Goal: Task Accomplishment & Management: Manage account settings

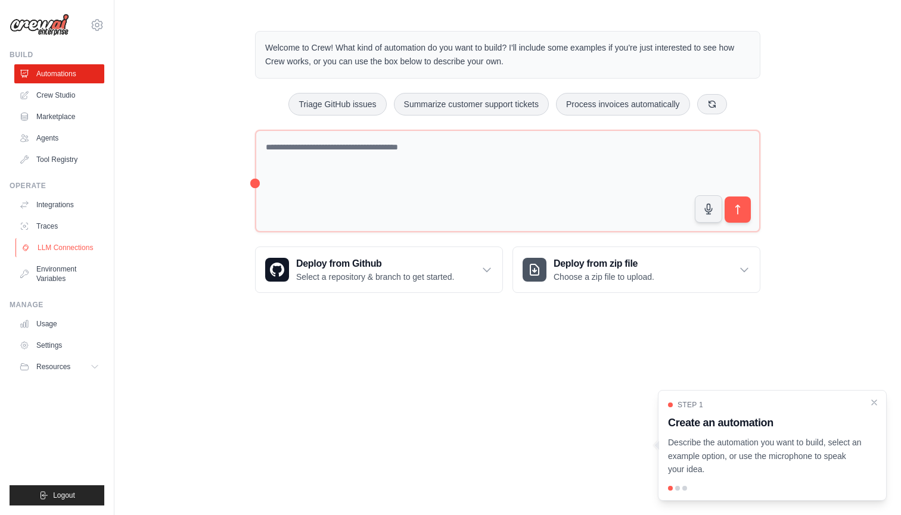
click at [61, 250] on link "LLM Connections" at bounding box center [60, 247] width 90 height 19
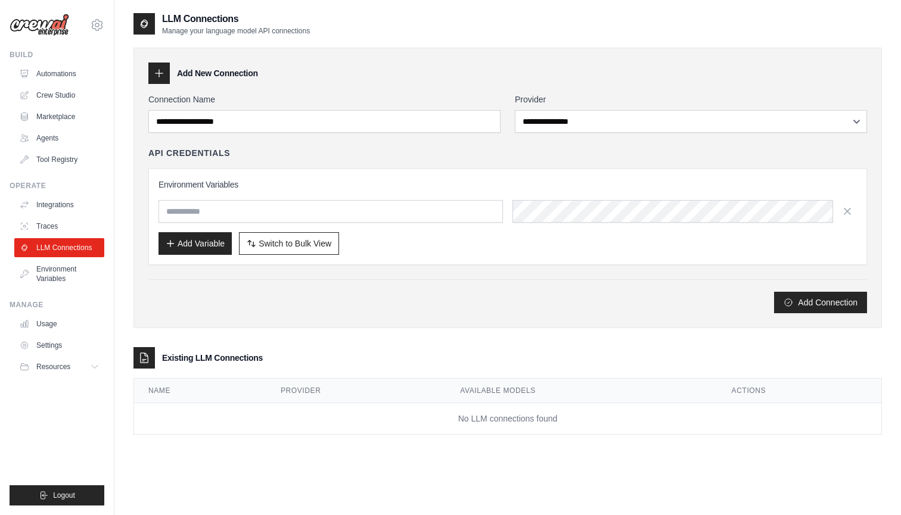
click at [553, 108] on div "**********" at bounding box center [691, 113] width 352 height 39
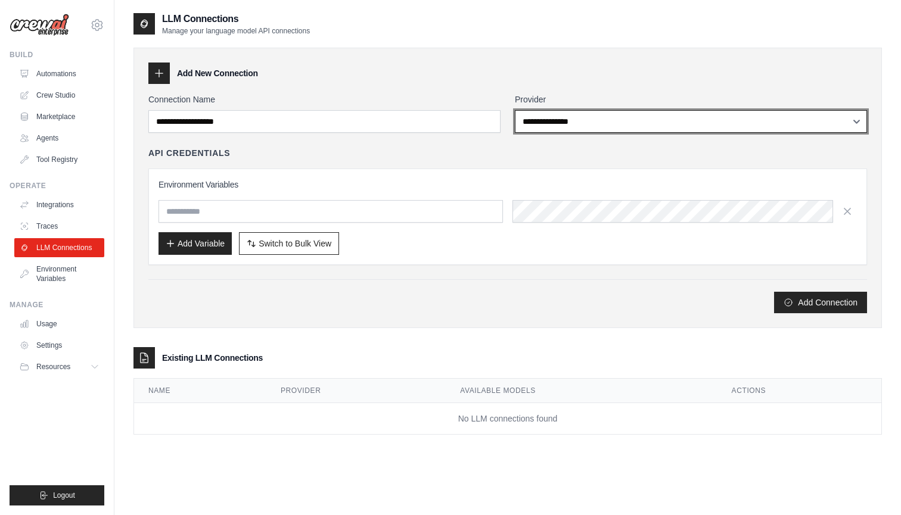
select select "*********"
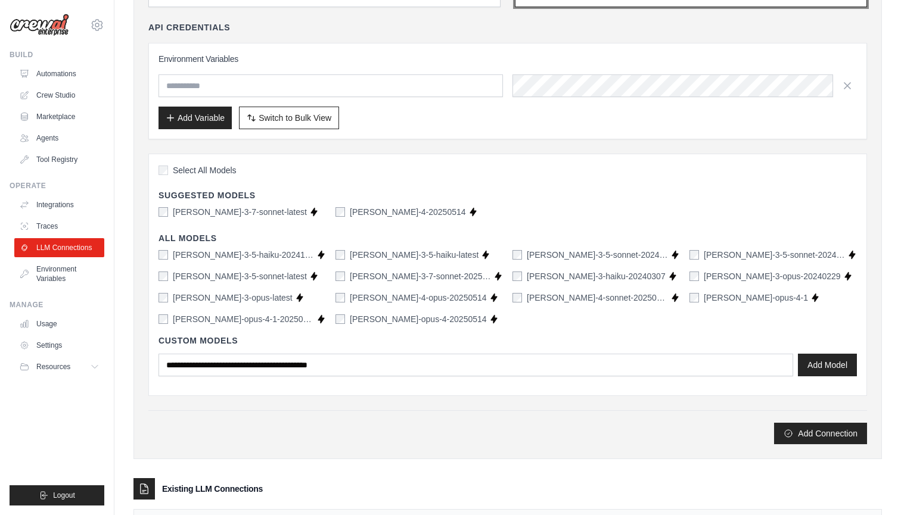
scroll to position [126, 0]
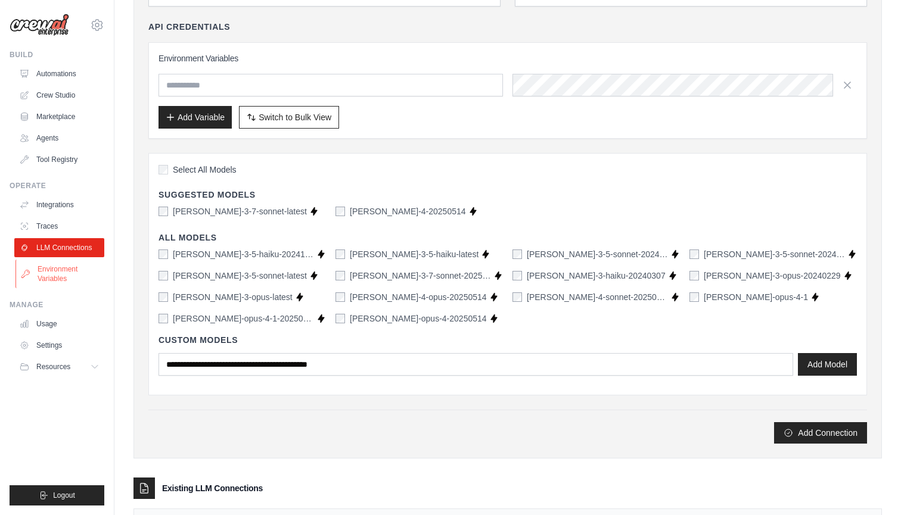
click at [45, 269] on link "Environment Variables" at bounding box center [60, 274] width 90 height 29
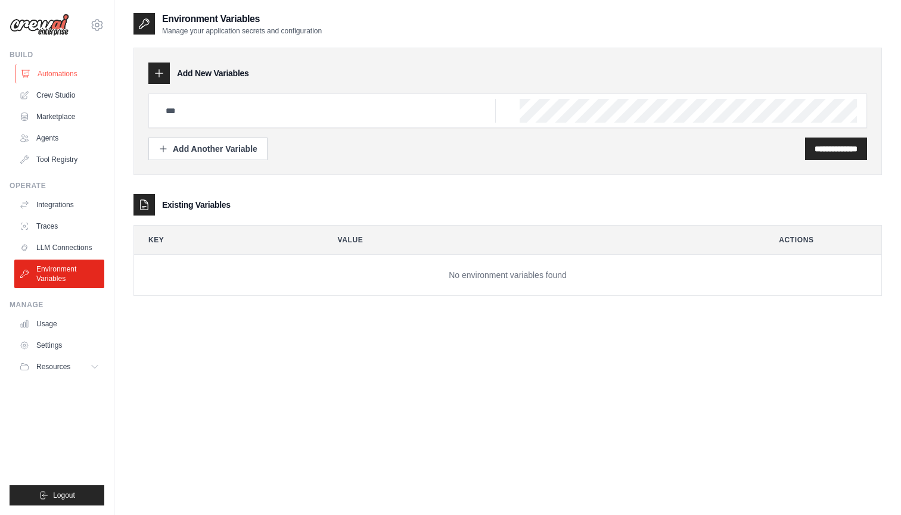
click at [52, 79] on link "Automations" at bounding box center [60, 73] width 90 height 19
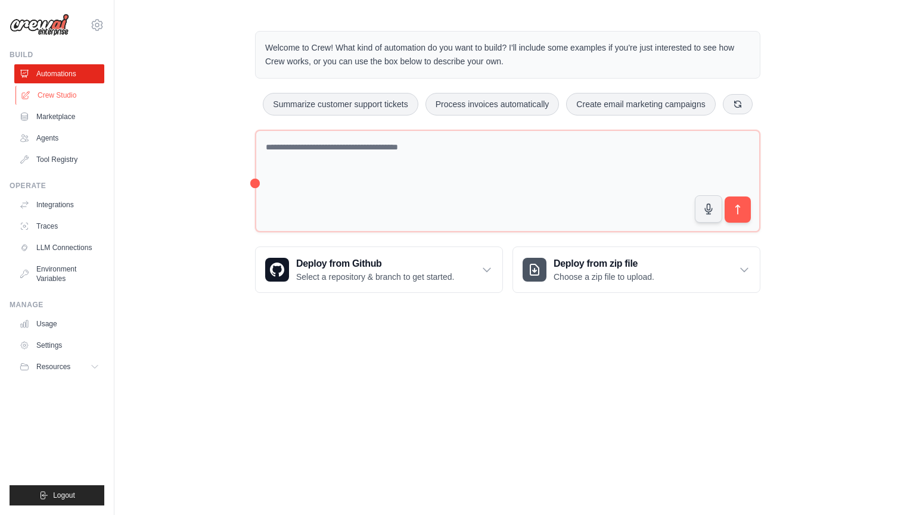
click at [44, 92] on link "Crew Studio" at bounding box center [60, 95] width 90 height 19
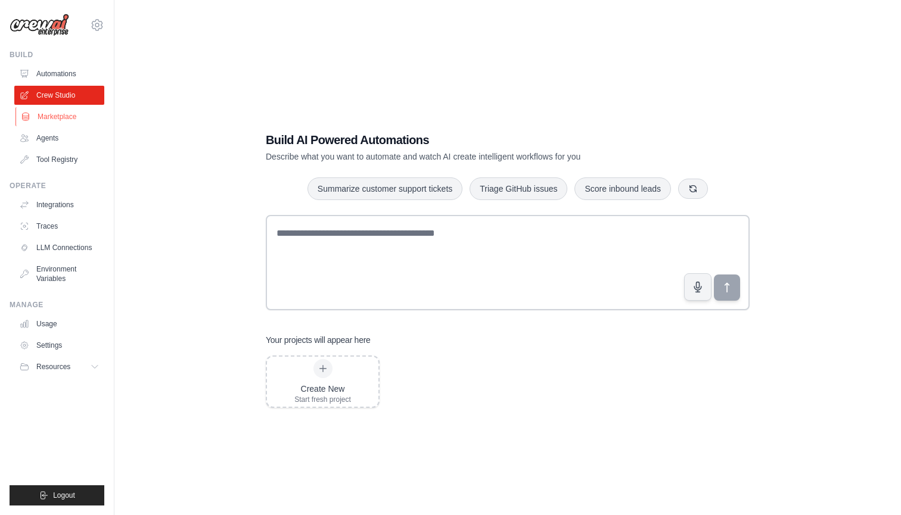
click at [49, 112] on link "Marketplace" at bounding box center [60, 116] width 90 height 19
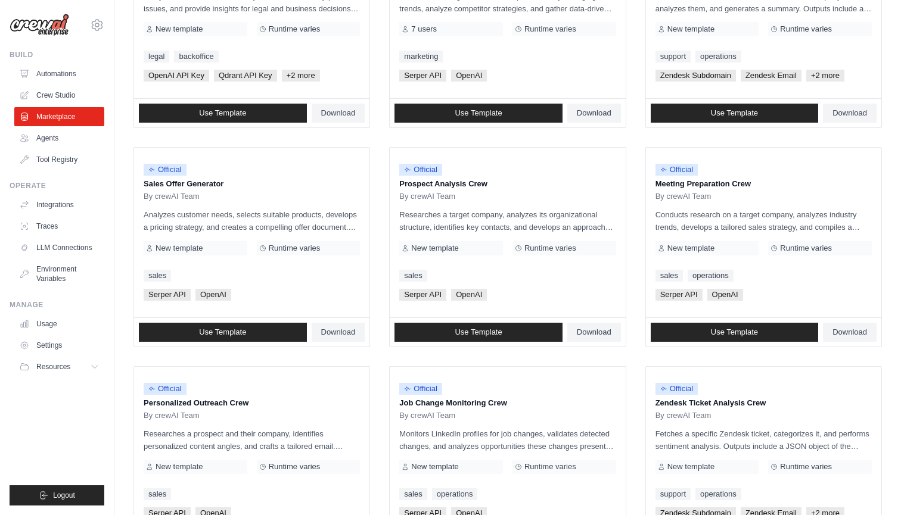
scroll to position [241, 0]
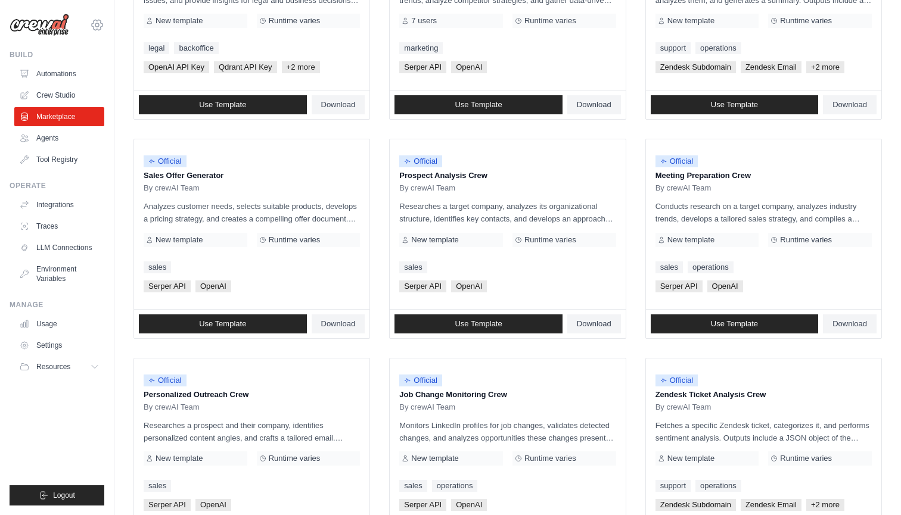
click at [100, 20] on icon at bounding box center [97, 25] width 14 height 14
click at [100, 21] on icon at bounding box center [97, 25] width 14 height 14
click at [74, 371] on button "Resources" at bounding box center [60, 366] width 90 height 19
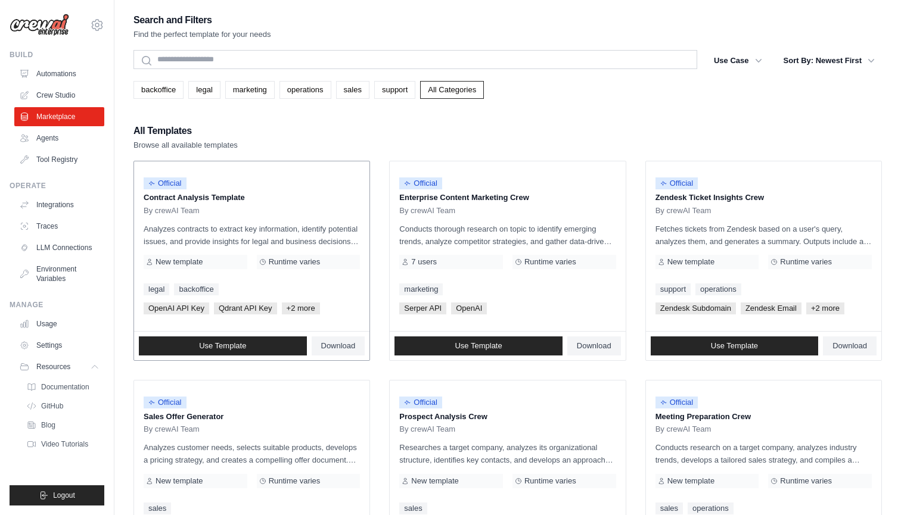
scroll to position [0, 0]
click at [68, 144] on link "Agents" at bounding box center [60, 138] width 90 height 19
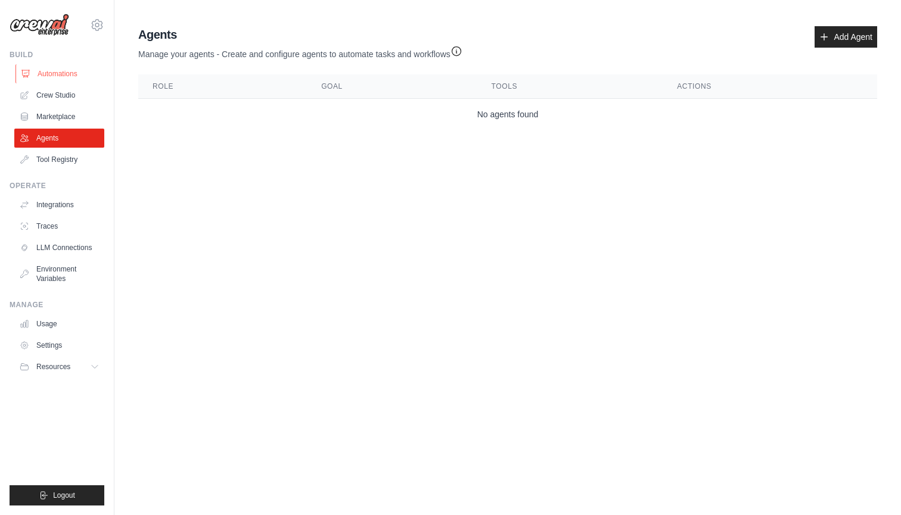
click at [67, 72] on link "Automations" at bounding box center [60, 73] width 90 height 19
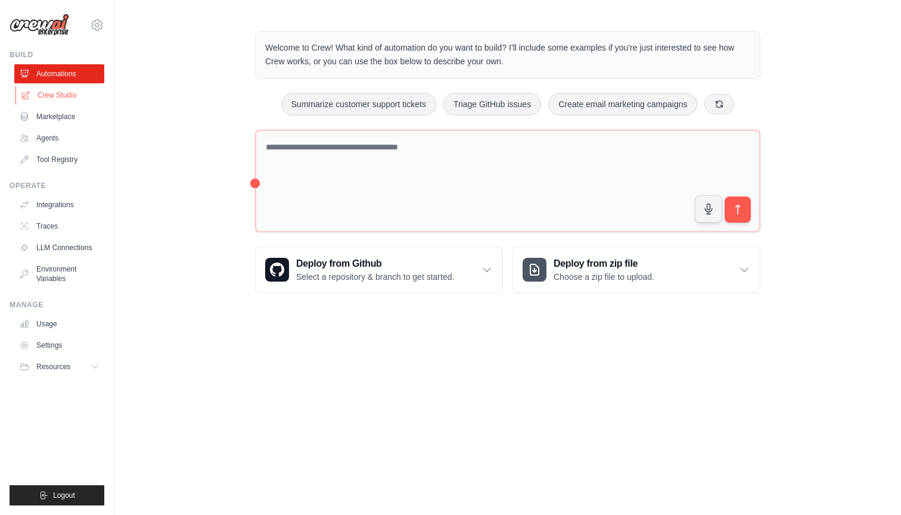
click at [54, 97] on link "Crew Studio" at bounding box center [60, 95] width 90 height 19
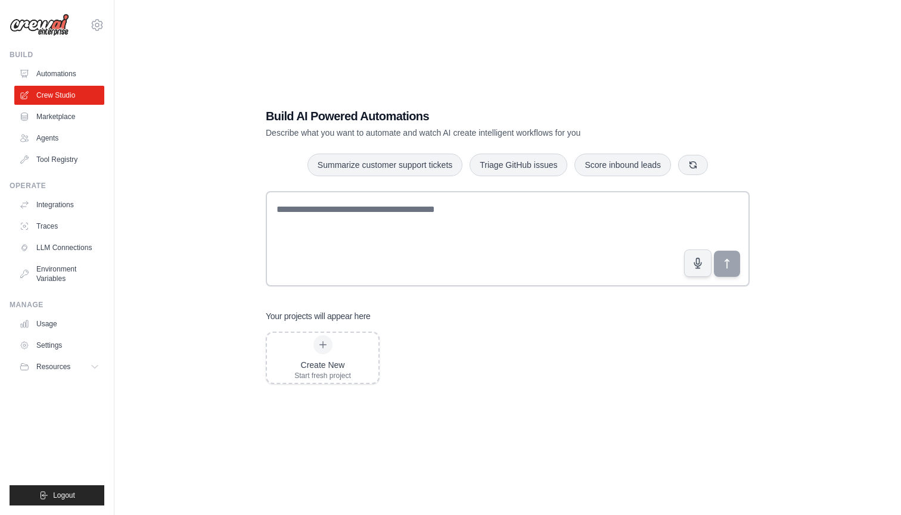
scroll to position [24, 0]
click at [36, 80] on link "Automations" at bounding box center [60, 73] width 90 height 19
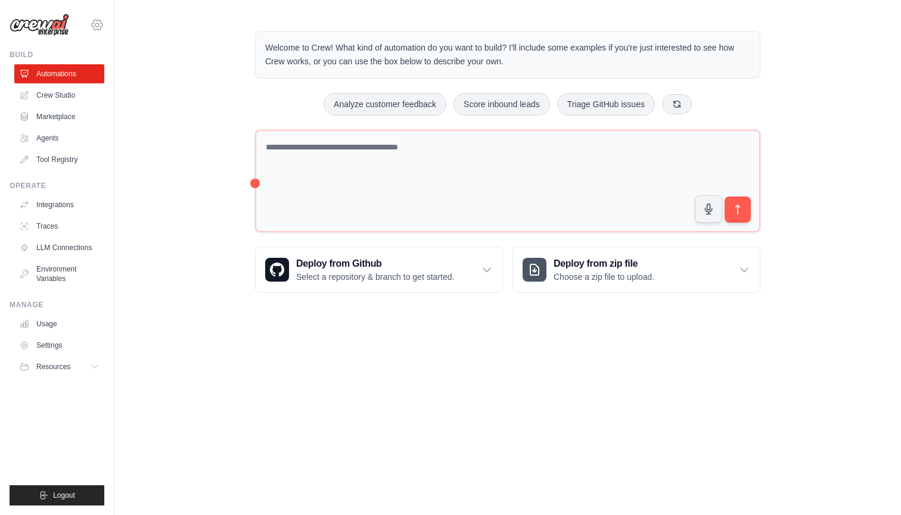
click at [102, 26] on icon at bounding box center [97, 25] width 14 height 14
click at [76, 71] on link "Settings" at bounding box center [97, 80] width 105 height 21
click at [72, 79] on link "Settings" at bounding box center [97, 80] width 105 height 21
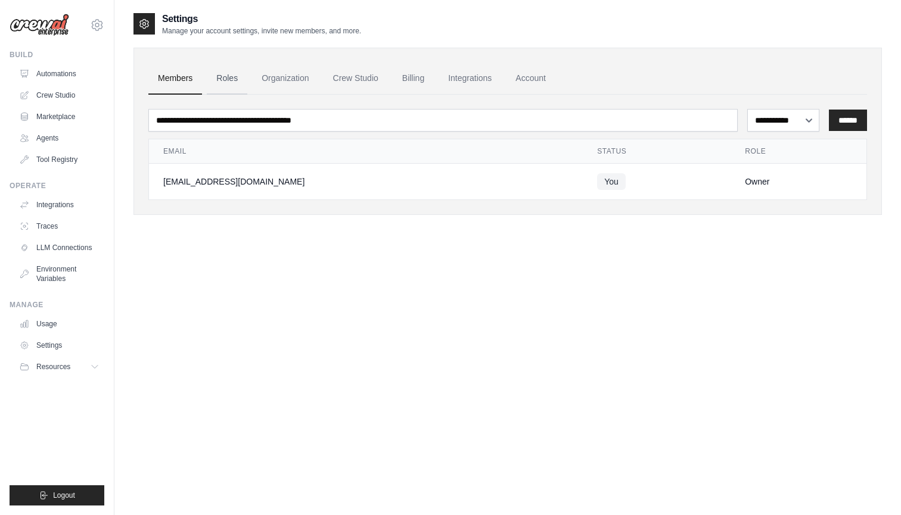
click at [231, 74] on link "Roles" at bounding box center [227, 79] width 41 height 32
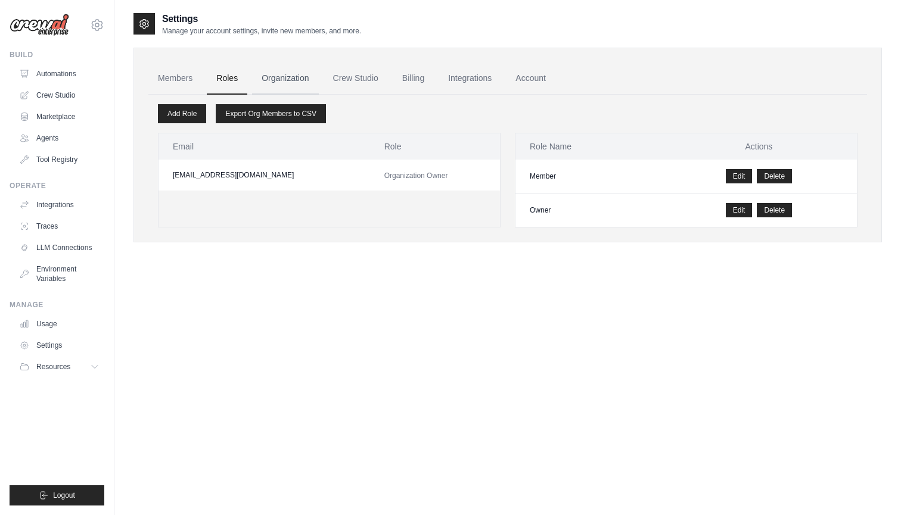
click at [288, 76] on link "Organization" at bounding box center [285, 79] width 66 height 32
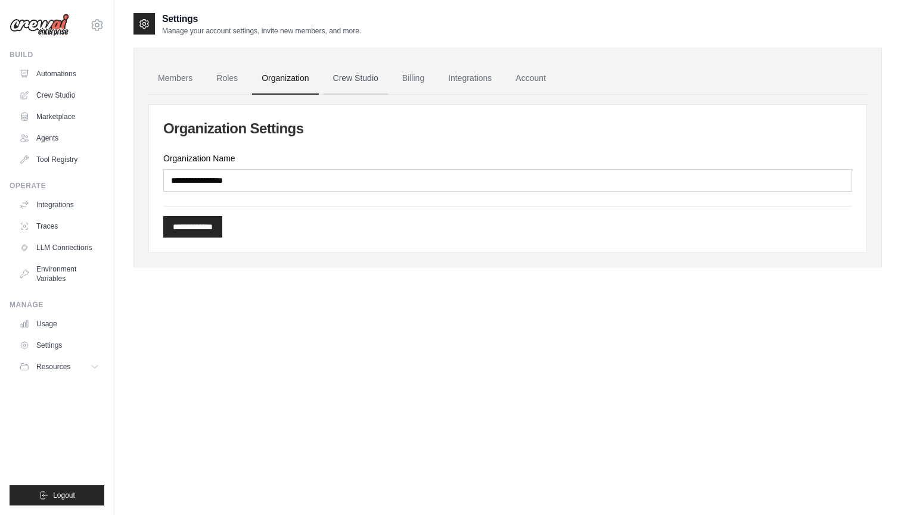
click at [343, 74] on link "Crew Studio" at bounding box center [356, 79] width 64 height 32
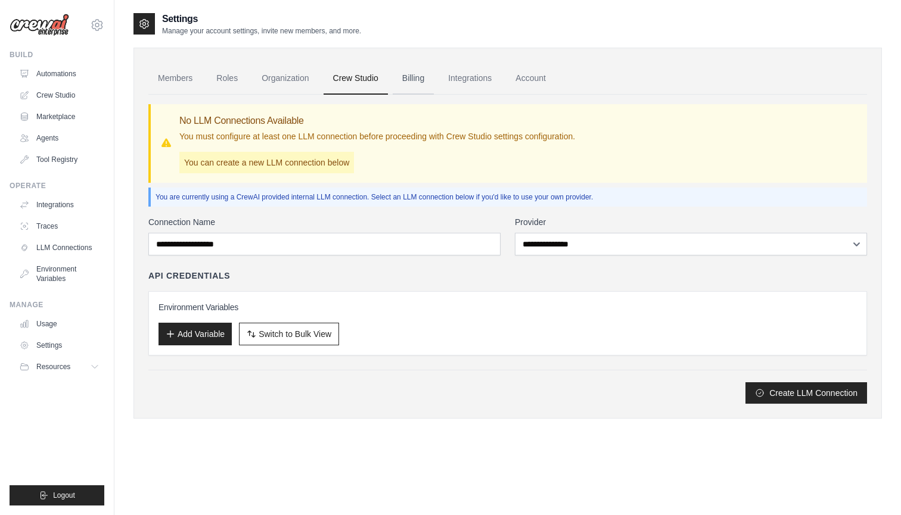
click at [406, 77] on link "Billing" at bounding box center [413, 79] width 41 height 32
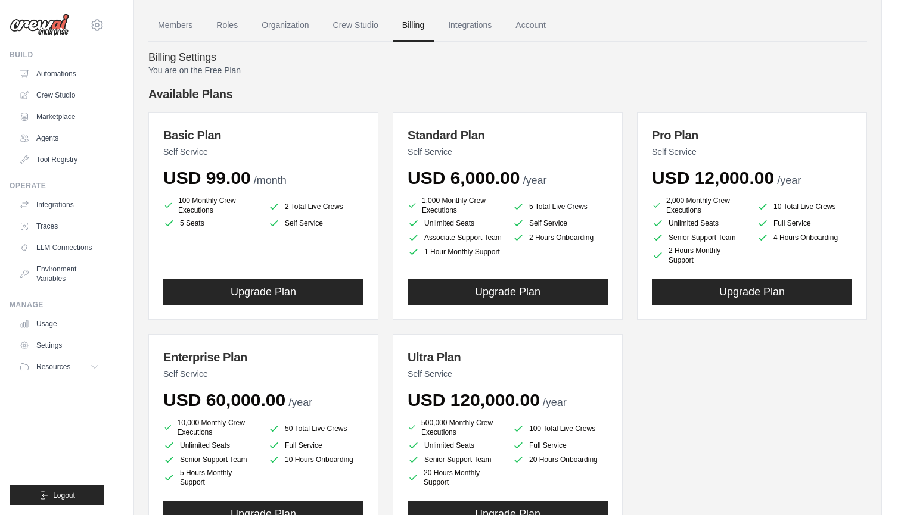
scroll to position [71, 0]
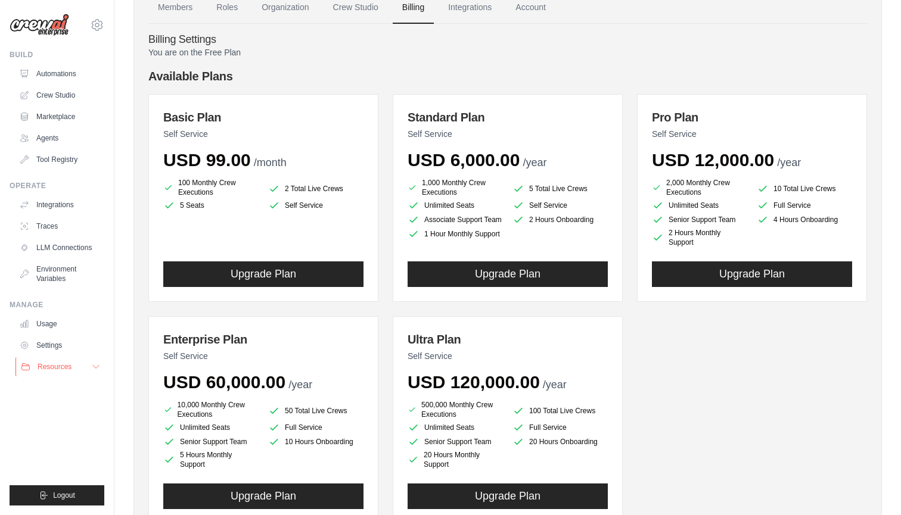
click at [87, 362] on button "Resources" at bounding box center [60, 366] width 90 height 19
click at [193, 207] on li "5 Seats" at bounding box center [210, 206] width 95 height 12
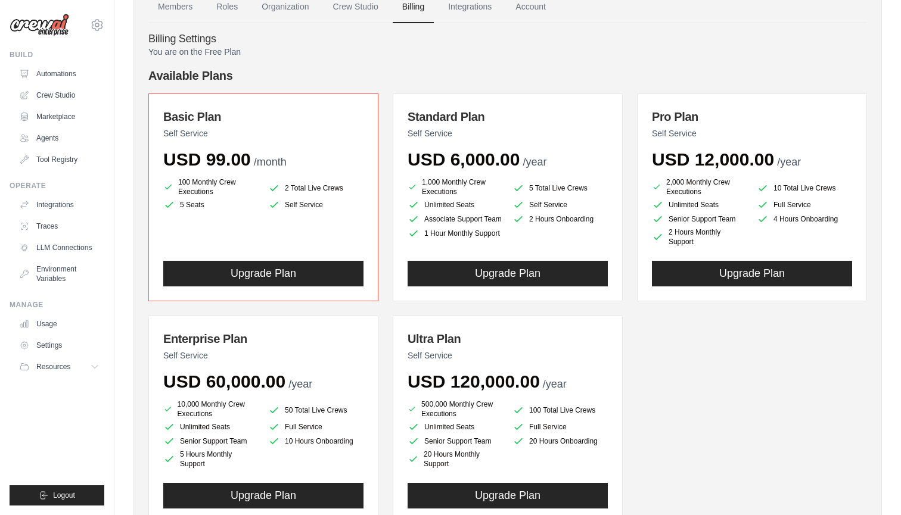
scroll to position [73, 0]
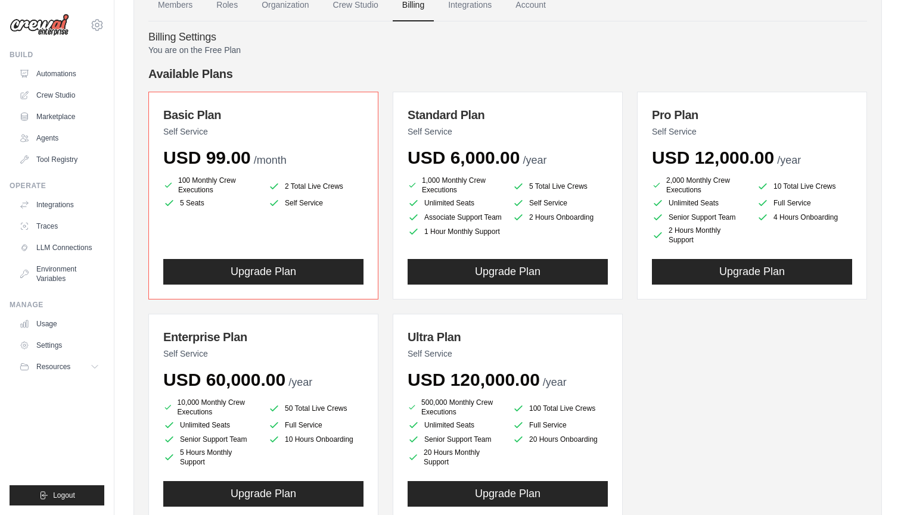
click at [673, 159] on span "USD 12,000.00" at bounding box center [713, 158] width 122 height 20
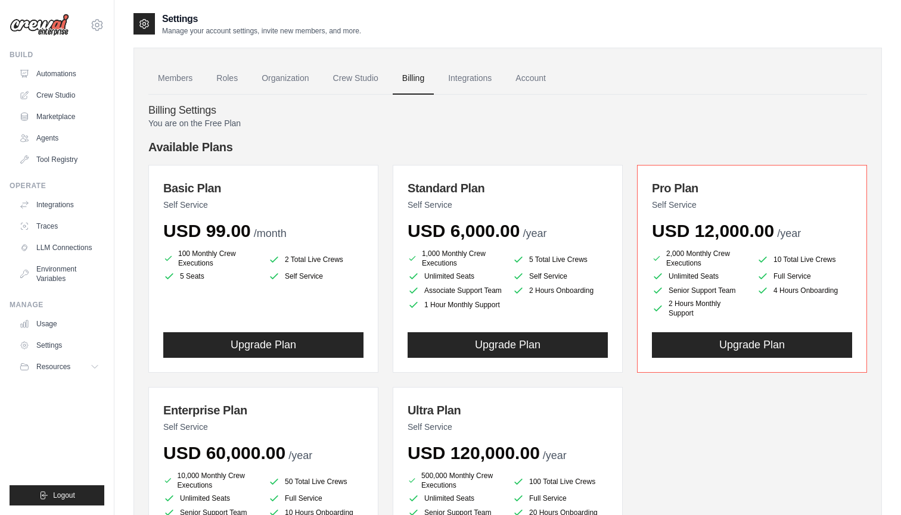
scroll to position [0, 0]
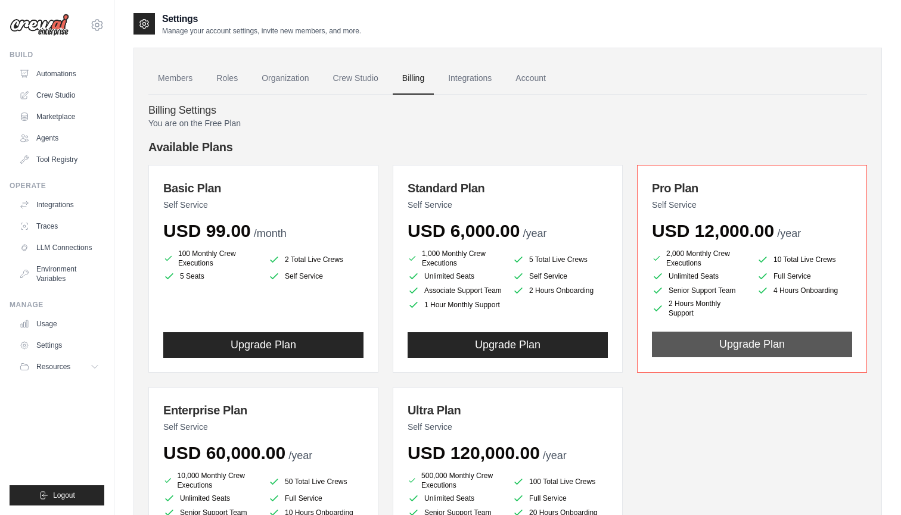
click at [723, 346] on button "Upgrade Plan" at bounding box center [752, 345] width 200 height 26
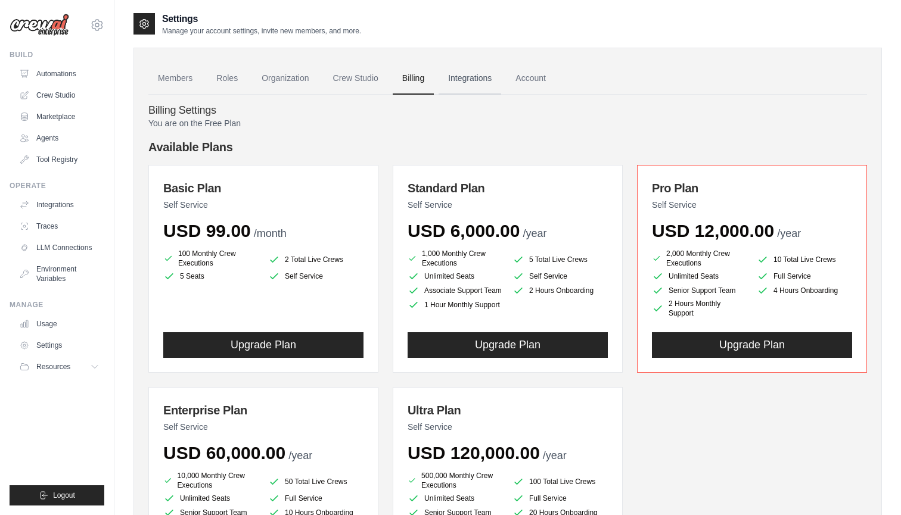
click at [467, 82] on link "Integrations" at bounding box center [470, 79] width 63 height 32
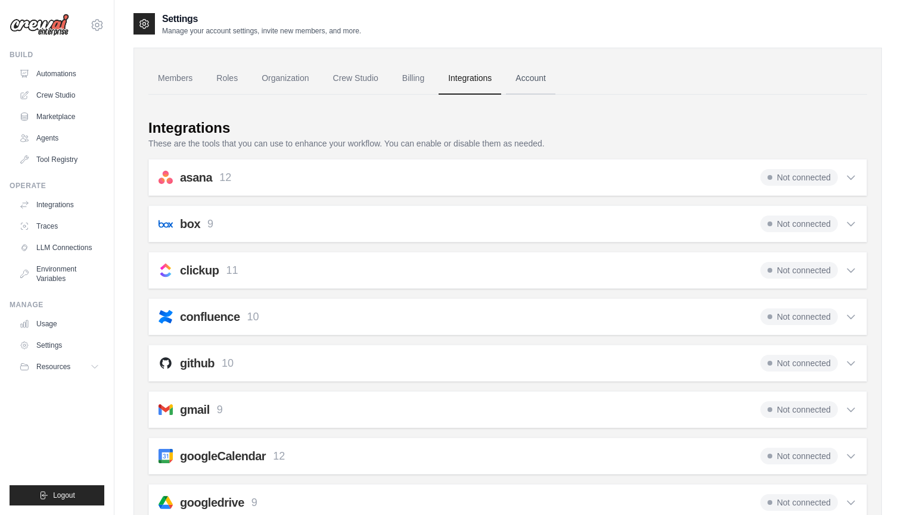
click at [533, 77] on link "Account" at bounding box center [530, 79] width 49 height 32
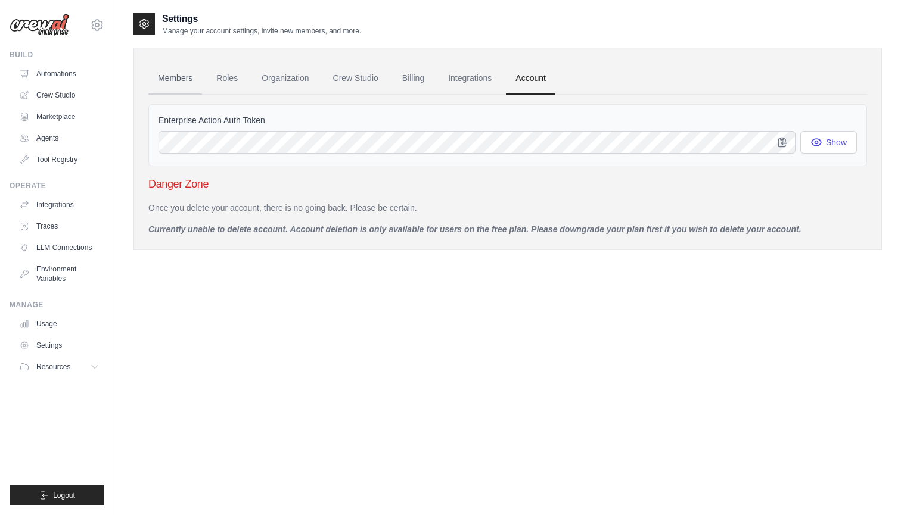
click at [175, 80] on link "Members" at bounding box center [175, 79] width 54 height 32
